Goal: Transaction & Acquisition: Purchase product/service

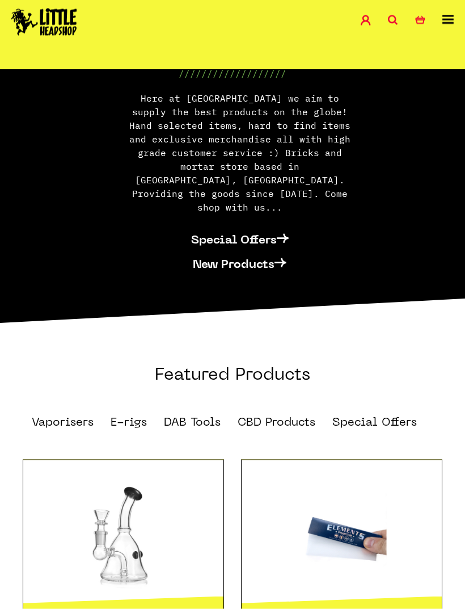
scroll to position [591, 0]
click at [279, 416] on link "CBD Products" at bounding box center [277, 421] width 78 height 11
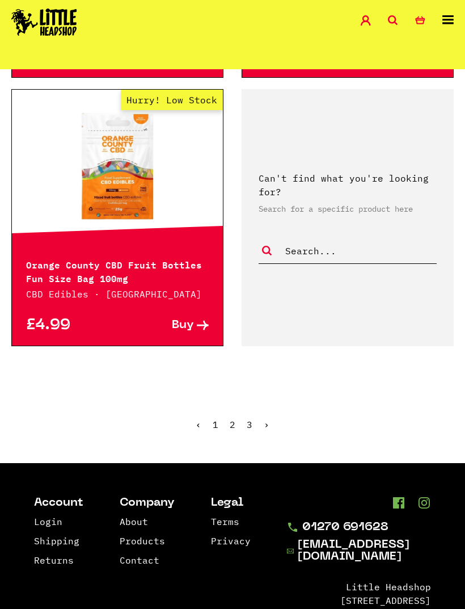
scroll to position [2922, 0]
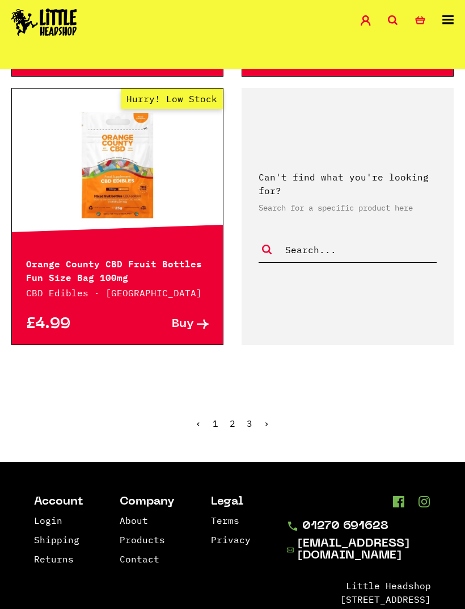
click at [271, 418] on ul "‹ 1 2 3 ›" at bounding box center [232, 431] width 465 height 49
click at [230, 424] on link "2" at bounding box center [233, 422] width 6 height 11
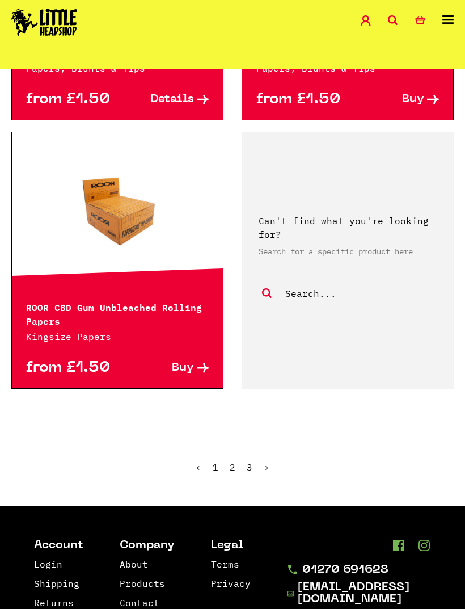
scroll to position [3008, 0]
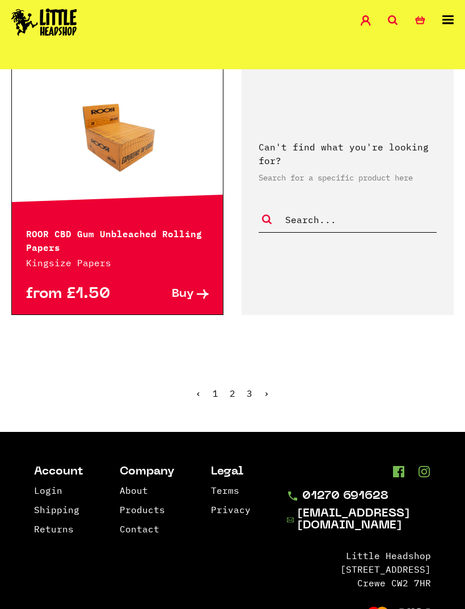
click at [268, 387] on link "›" at bounding box center [267, 392] width 6 height 11
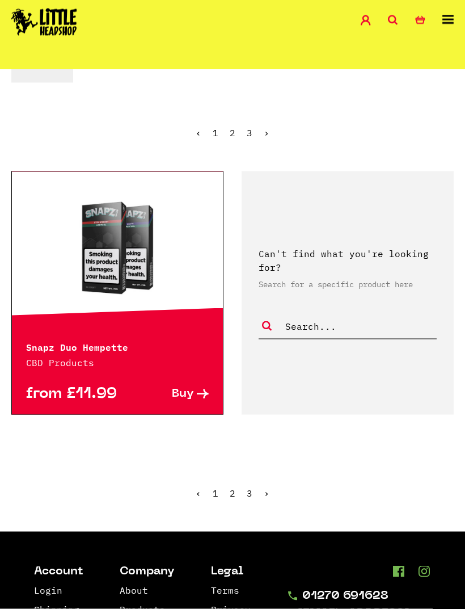
scroll to position [214, 0]
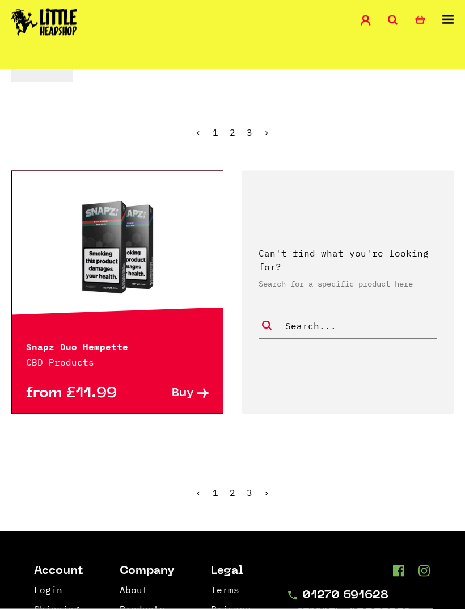
click at [87, 278] on link at bounding box center [117, 247] width 211 height 113
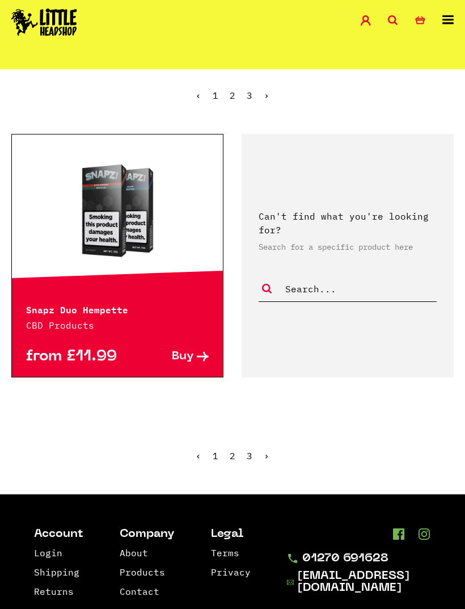
click at [217, 92] on link "1" at bounding box center [216, 95] width 6 height 11
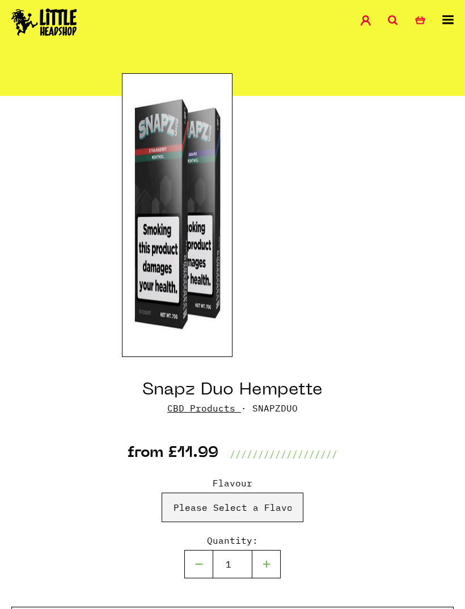
scroll to position [86, 0]
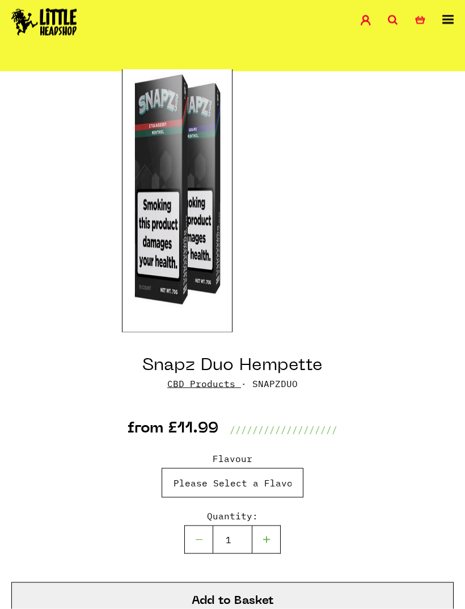
click at [291, 475] on select "Please Select a Flavour Strawberry/Menthol - £11.99 Grape/Menthol - £11.99" at bounding box center [233, 482] width 142 height 29
select select "989"
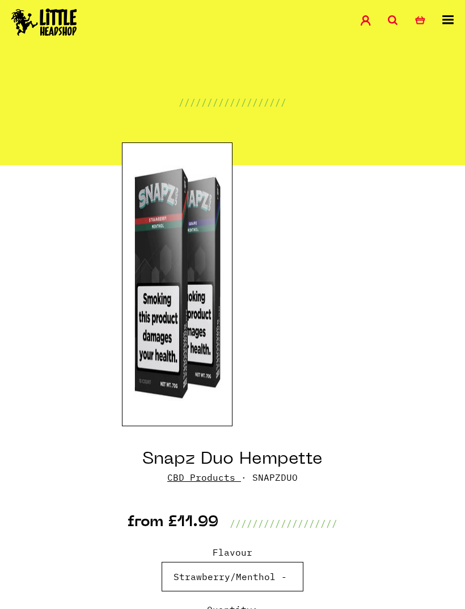
scroll to position [0, 0]
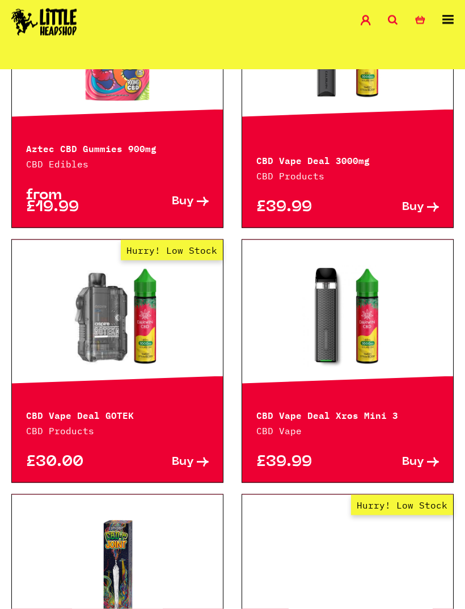
scroll to position [413, 0]
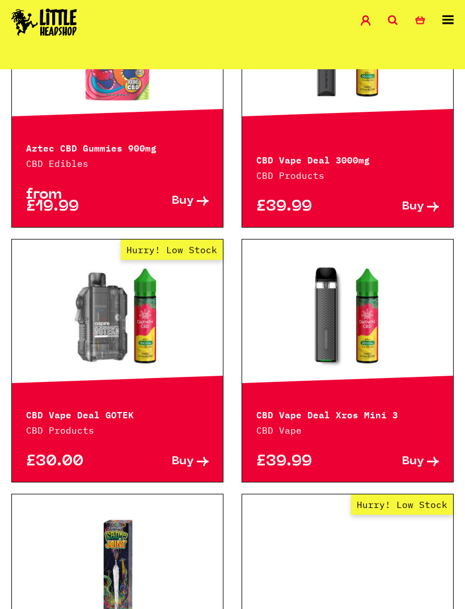
click at [339, 347] on link at bounding box center [347, 315] width 211 height 113
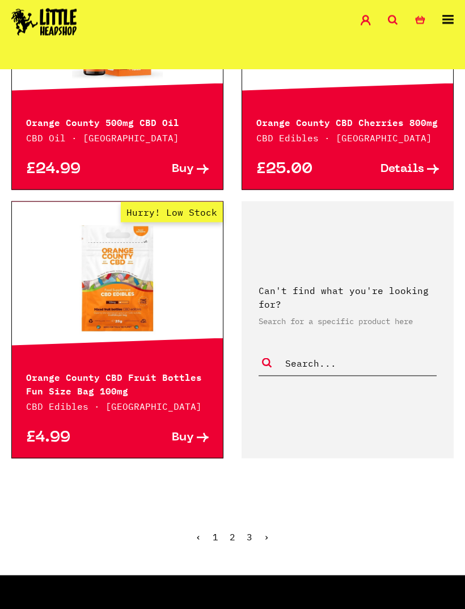
scroll to position [2809, 0]
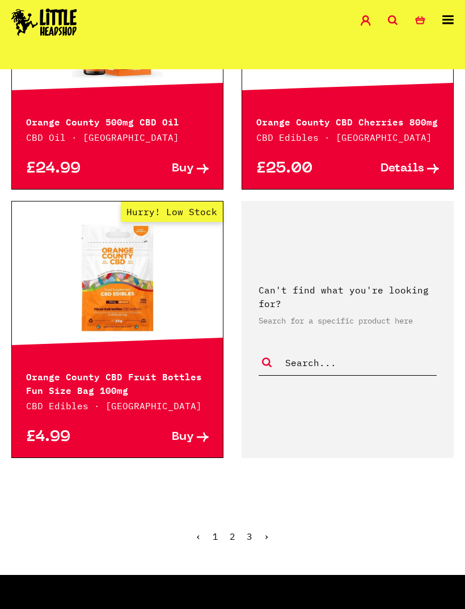
click at [267, 533] on link "›" at bounding box center [267, 535] width 6 height 11
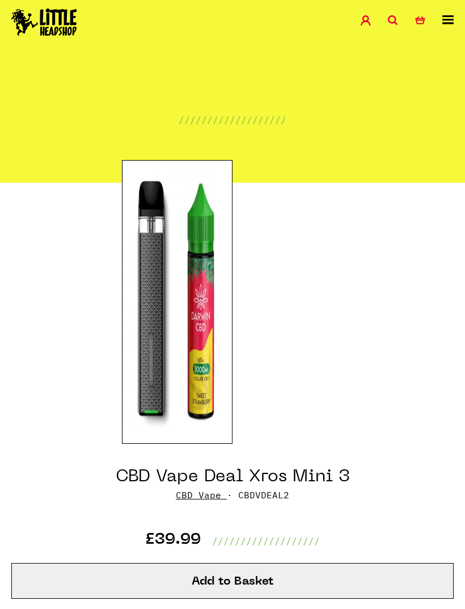
click at [430, 445] on div "CBD Vape Deal Xros Mini 3 CBD Vape · CBDVDEAL2 £39.99 ///////////////////" at bounding box center [232, 495] width 442 height 104
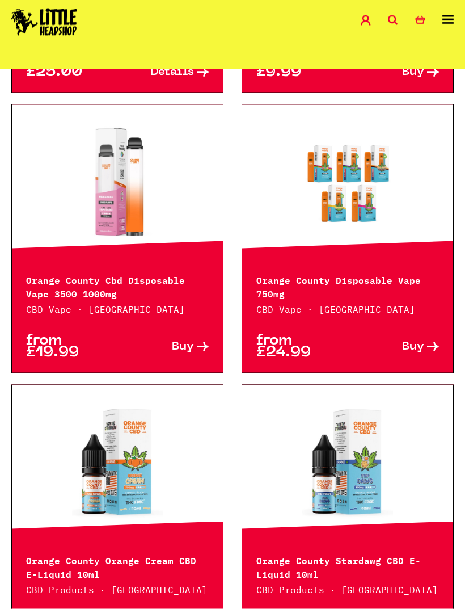
scroll to position [1609, 0]
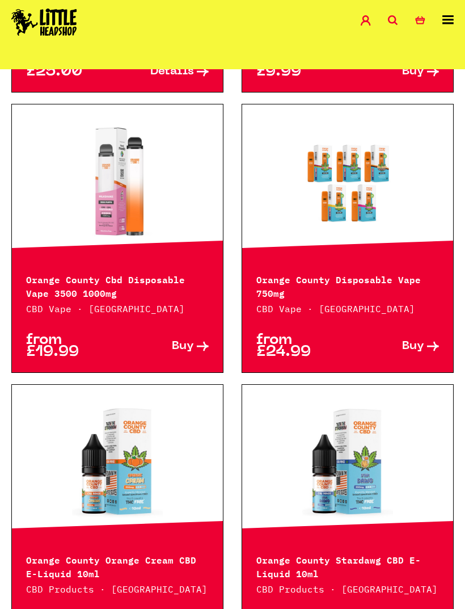
click at [372, 204] on link at bounding box center [347, 180] width 211 height 113
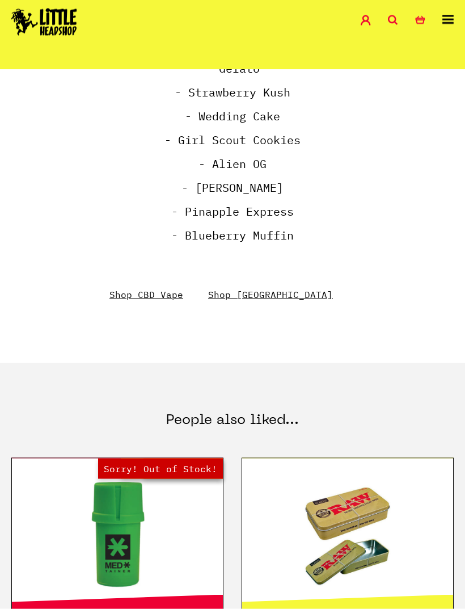
scroll to position [1023, 0]
click at [153, 291] on link "Shop CBD Vape" at bounding box center [146, 293] width 74 height 11
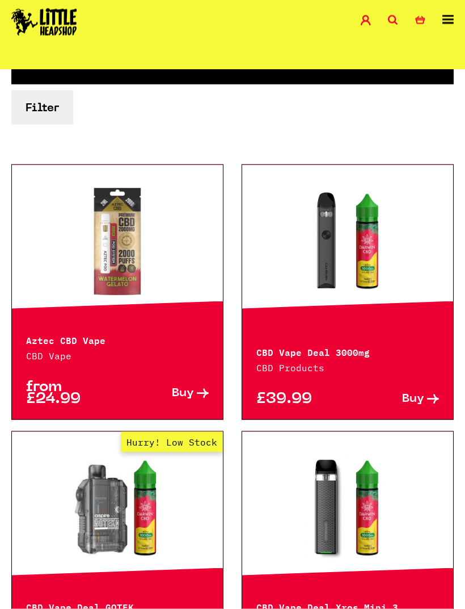
scroll to position [173, 0]
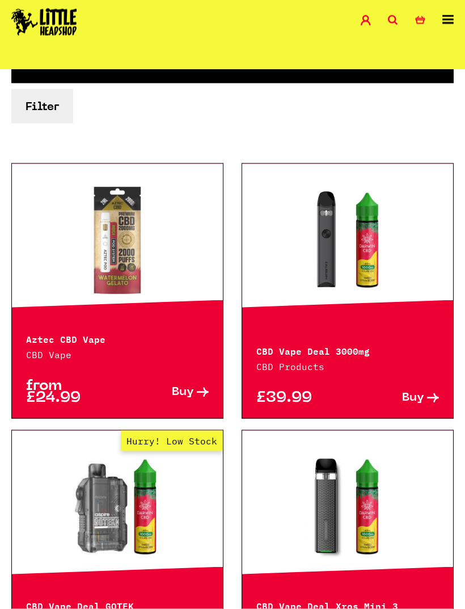
click at [159, 307] on div at bounding box center [117, 240] width 211 height 153
click at [181, 386] on span "Buy" at bounding box center [183, 392] width 22 height 12
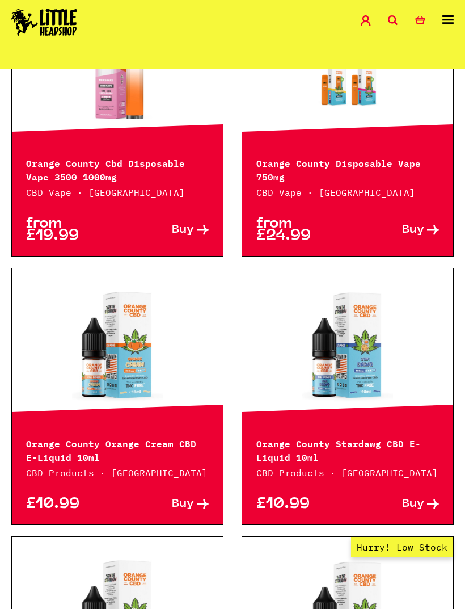
scroll to position [853, 0]
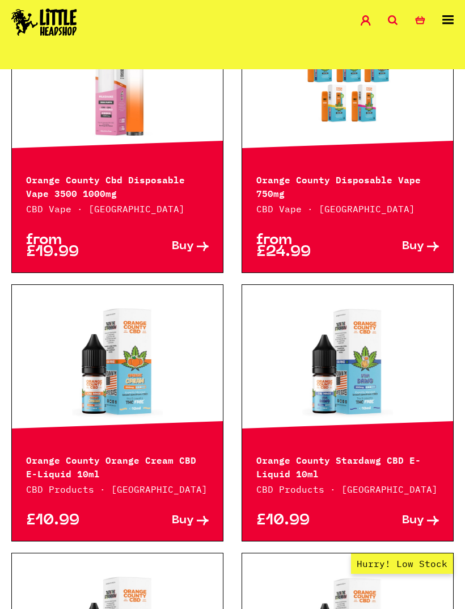
click at [377, 379] on link at bounding box center [347, 361] width 211 height 113
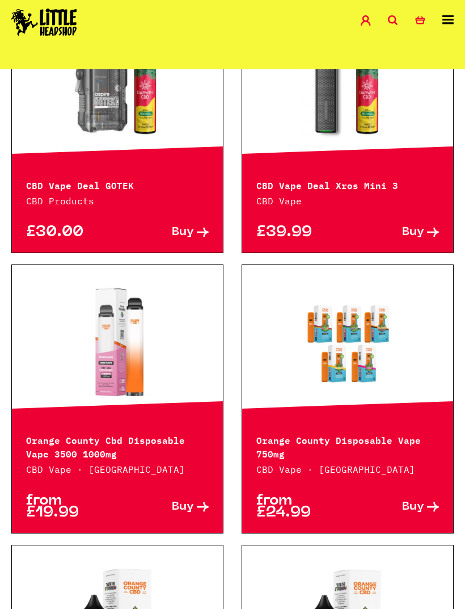
scroll to position [591, 0]
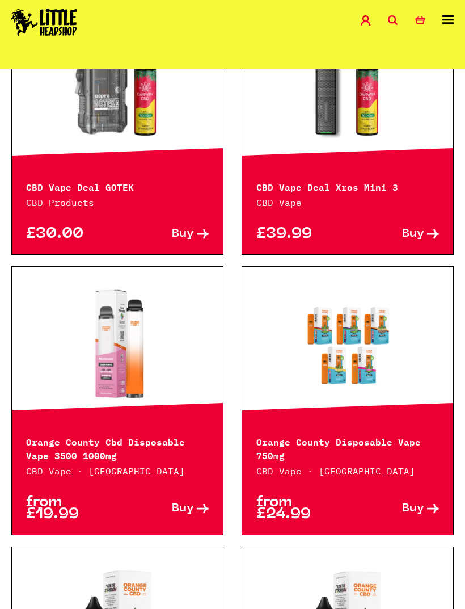
click at [118, 369] on link at bounding box center [117, 342] width 211 height 113
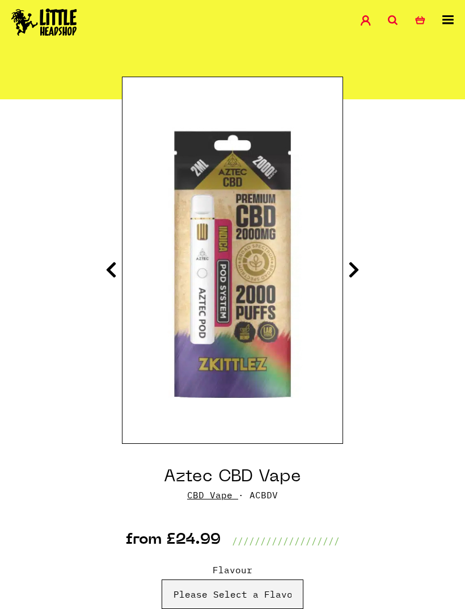
scroll to position [61, 0]
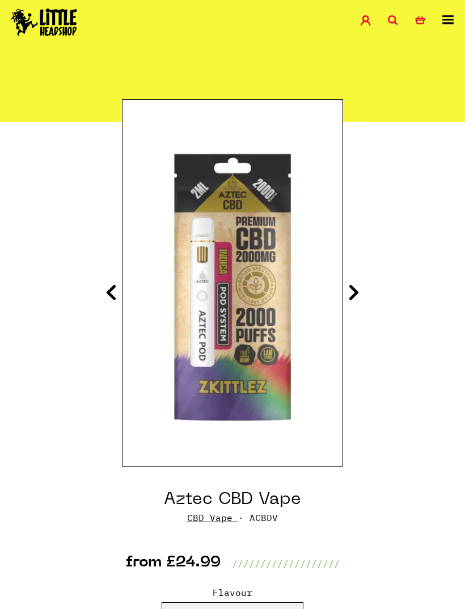
click at [350, 288] on icon at bounding box center [353, 292] width 11 height 18
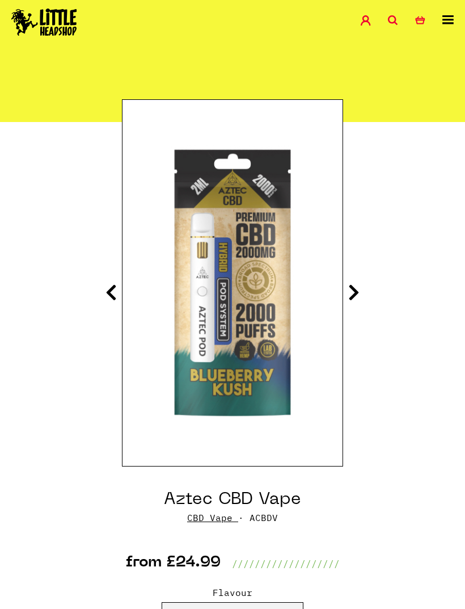
click at [358, 286] on icon at bounding box center [353, 292] width 11 height 18
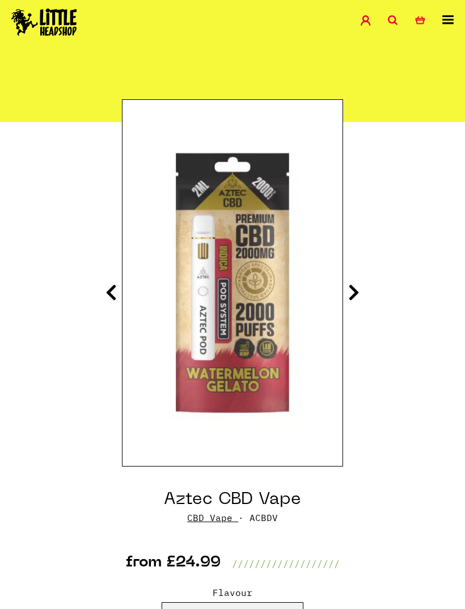
click at [357, 290] on icon at bounding box center [353, 292] width 11 height 18
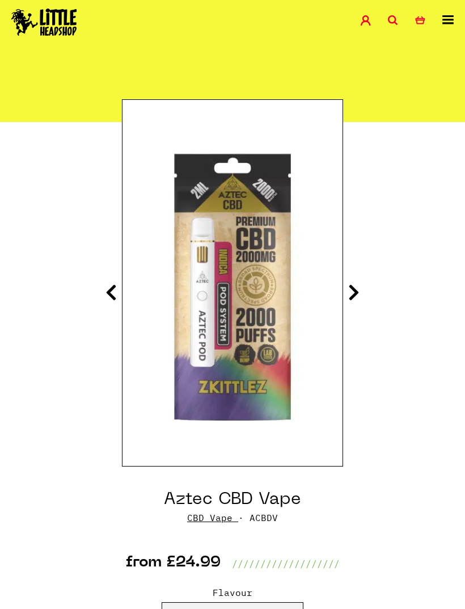
click at [357, 291] on icon at bounding box center [353, 292] width 11 height 18
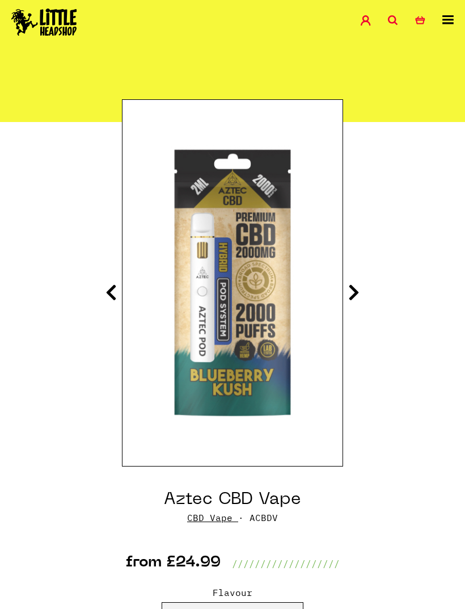
click at [354, 293] on icon at bounding box center [353, 292] width 11 height 18
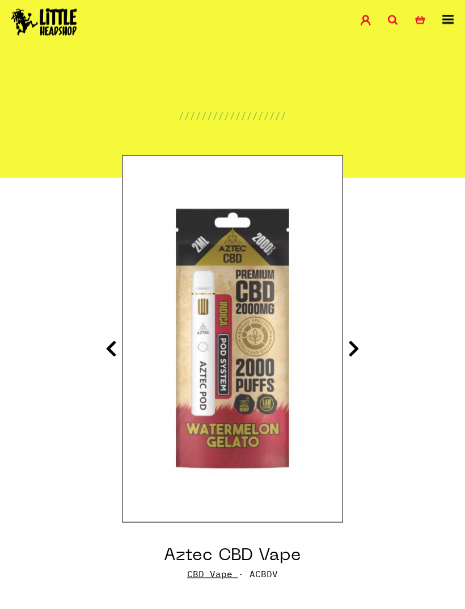
scroll to position [0, 0]
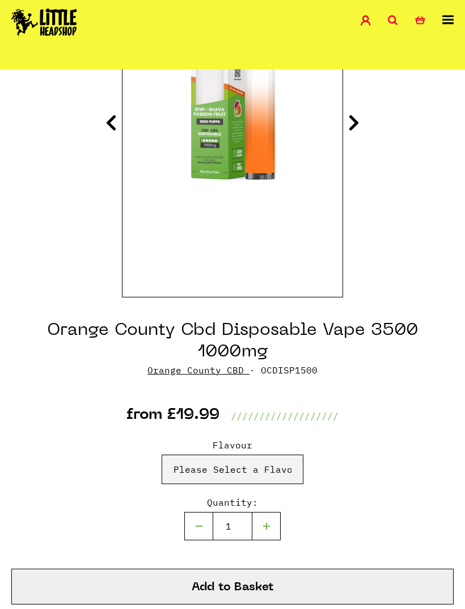
scroll to position [229, 0]
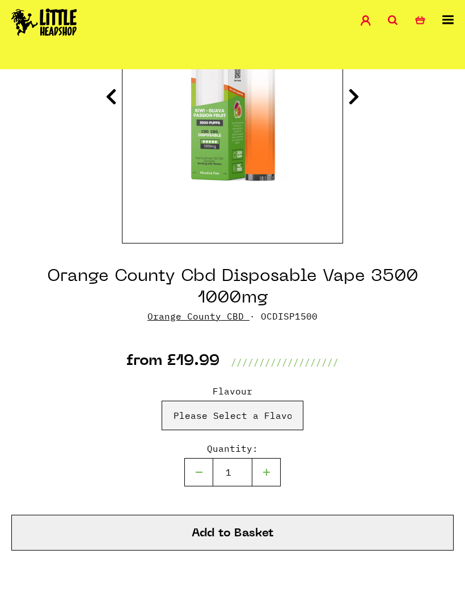
click at [213, 316] on link "Orange County CBD" at bounding box center [195, 315] width 96 height 11
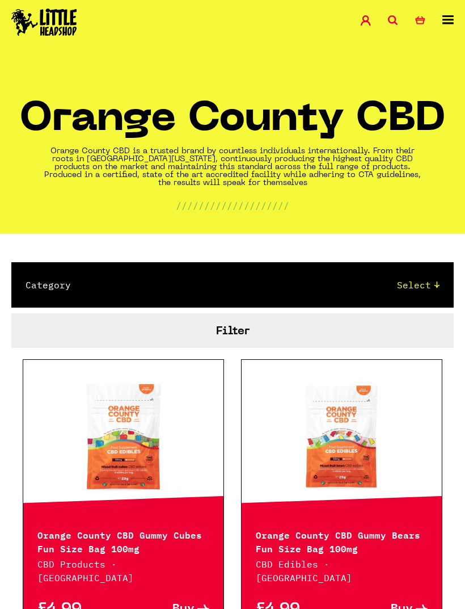
click at [391, 18] on icon at bounding box center [393, 20] width 10 height 10
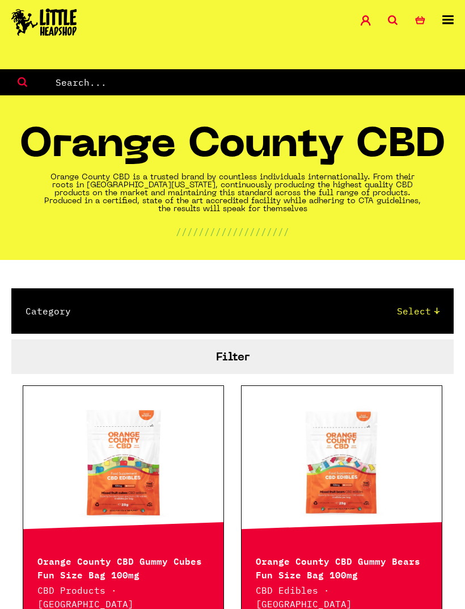
click at [131, 79] on input "text" at bounding box center [259, 82] width 411 height 15
type input "Vape"
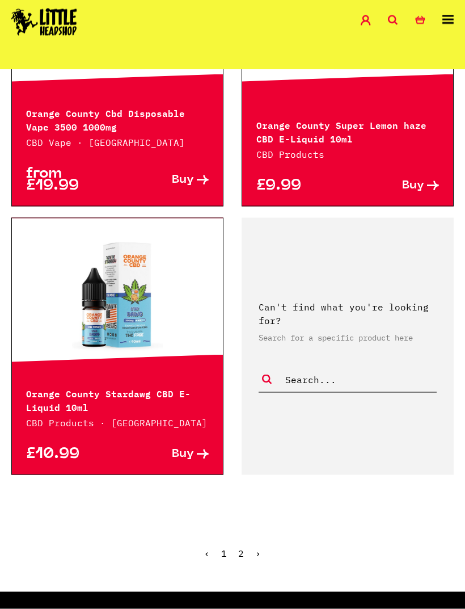
scroll to position [1804, 0]
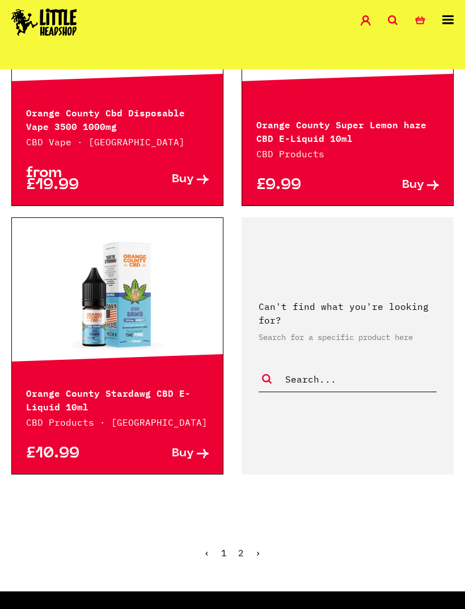
click at [243, 554] on link "2" at bounding box center [241, 552] width 6 height 11
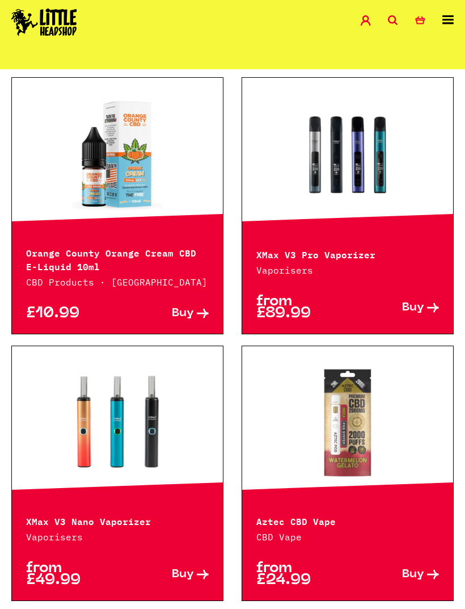
scroll to position [240, 0]
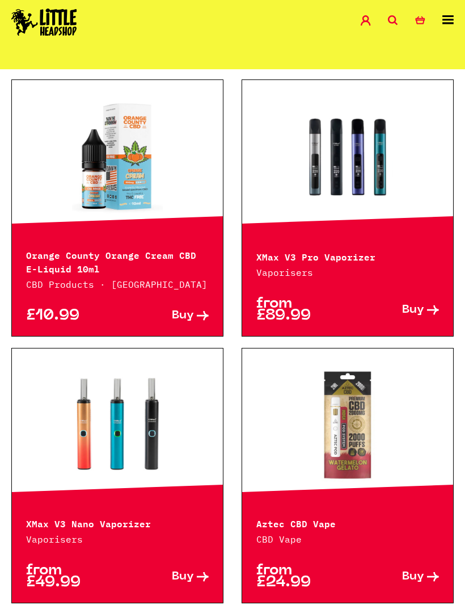
click at [136, 392] on link at bounding box center [117, 424] width 211 height 113
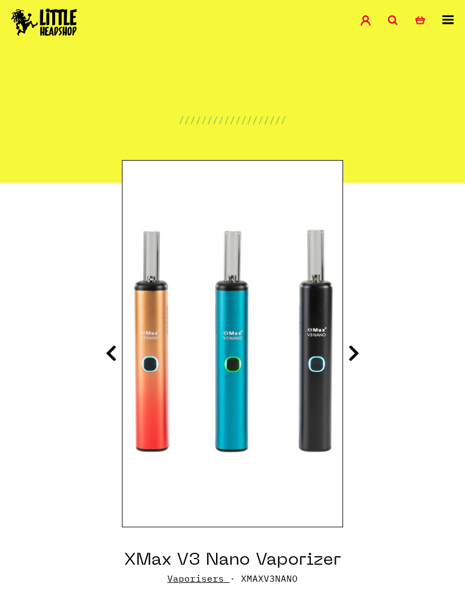
click at [356, 346] on icon at bounding box center [353, 353] width 11 height 18
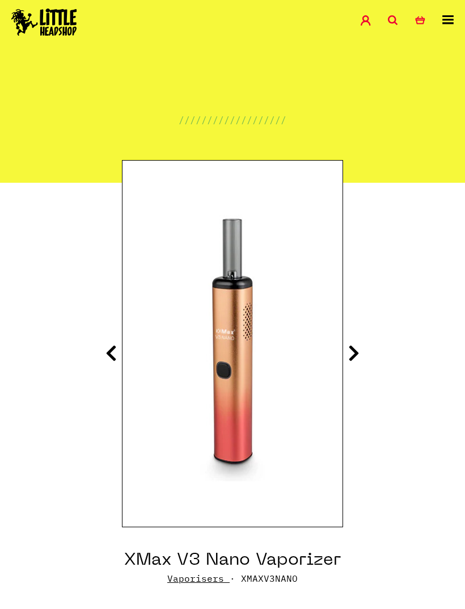
click at [358, 345] on icon at bounding box center [353, 353] width 11 height 18
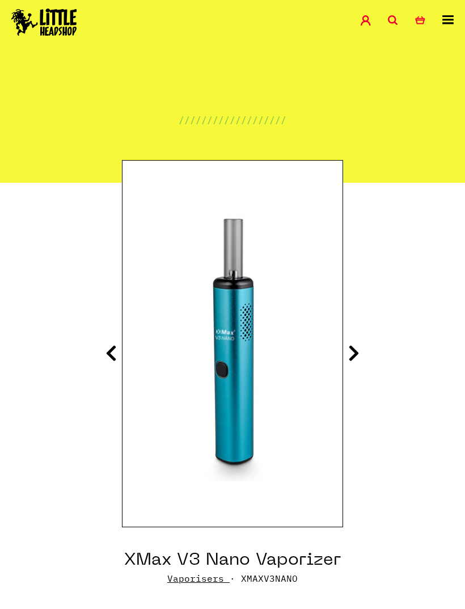
click at [358, 344] on icon at bounding box center [353, 353] width 11 height 18
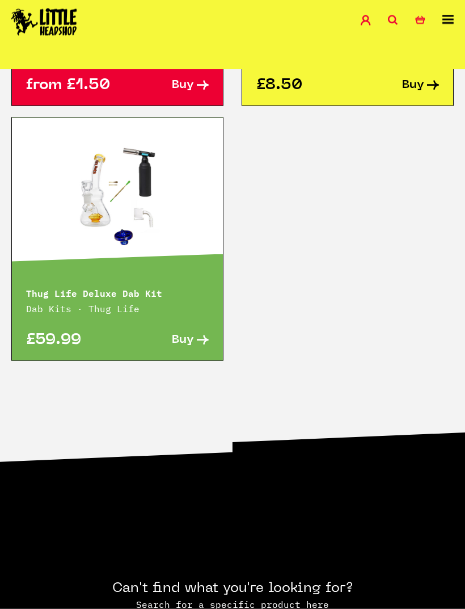
scroll to position [1553, 0]
